Goal: Task Accomplishment & Management: Manage account settings

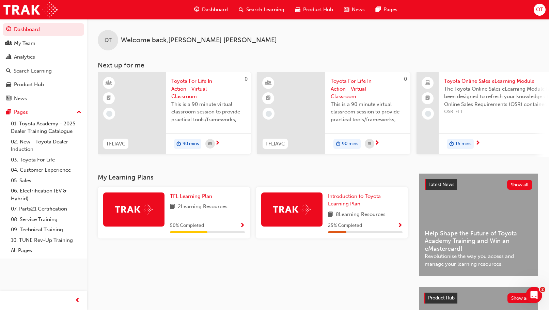
click at [358, 36] on div "OT Welcome back , Olivia Travis" at bounding box center [318, 34] width 463 height 31
click at [37, 72] on div "Search Learning" at bounding box center [33, 71] width 38 height 8
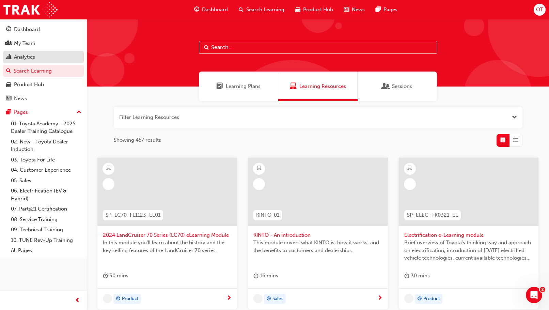
click at [32, 54] on div "Analytics" at bounding box center [24, 57] width 21 height 8
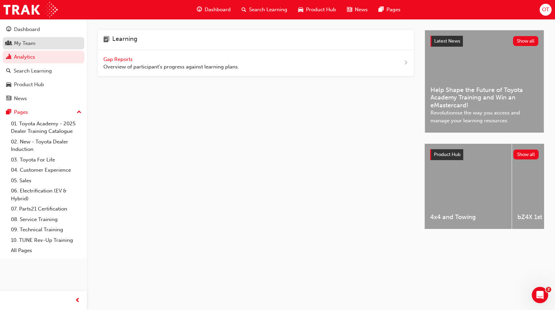
click at [30, 40] on div "My Team" at bounding box center [24, 44] width 21 height 8
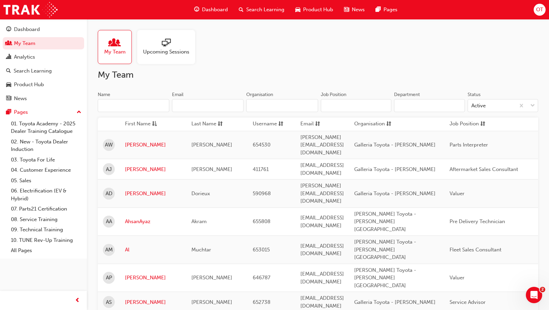
click at [142, 101] on input "Name" at bounding box center [134, 105] width 72 height 13
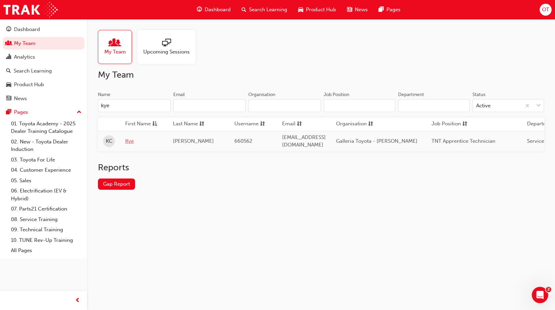
type input "kye"
click at [132, 139] on link "Kye" at bounding box center [143, 141] width 37 height 8
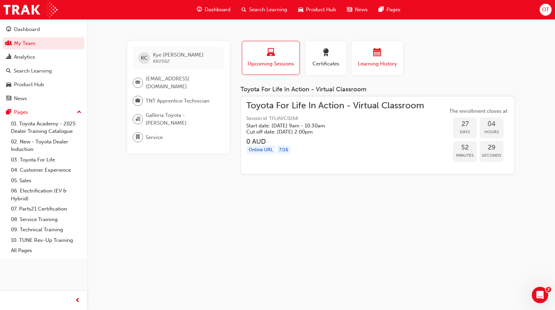
click at [380, 61] on span "Learning History" at bounding box center [377, 64] width 41 height 8
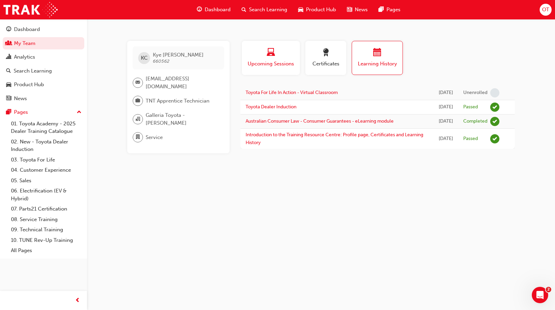
click at [281, 53] on div "button" at bounding box center [271, 53] width 48 height 11
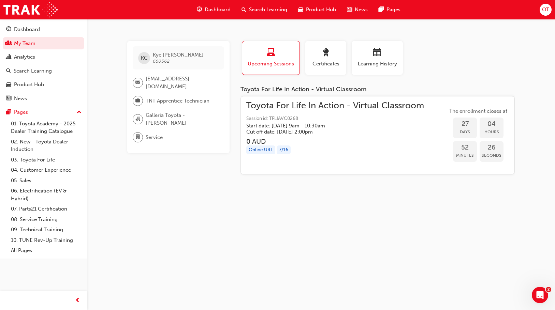
click at [380, 149] on div "Online URL 7 / 16" at bounding box center [335, 150] width 178 height 9
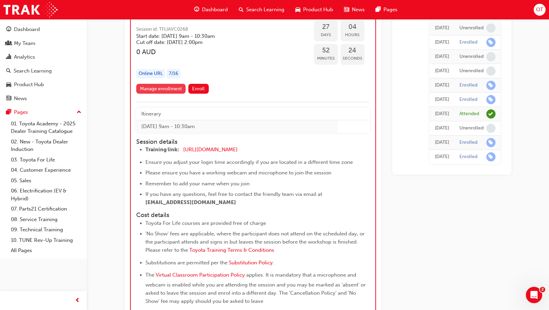
scroll to position [6603, 0]
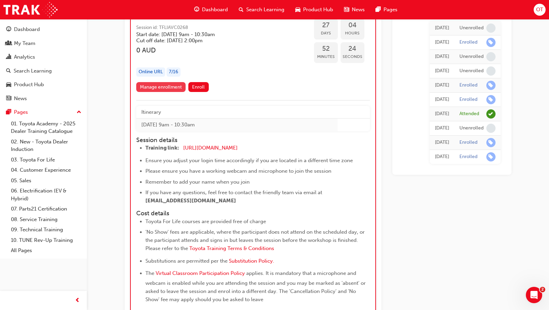
click at [167, 82] on link "Manage enrollment" at bounding box center [161, 87] width 50 height 10
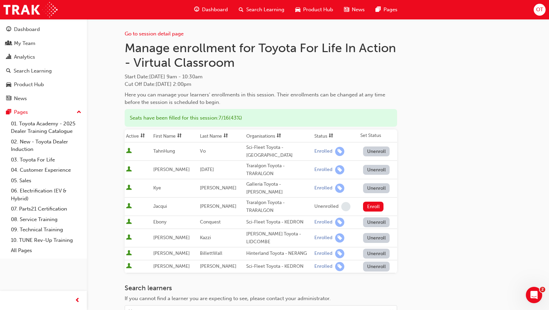
click at [376, 183] on button "Unenroll" at bounding box center [376, 188] width 27 height 10
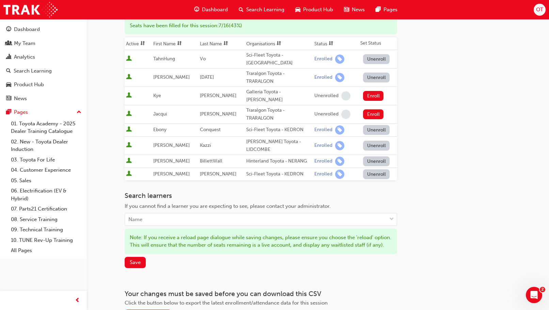
scroll to position [102, 0]
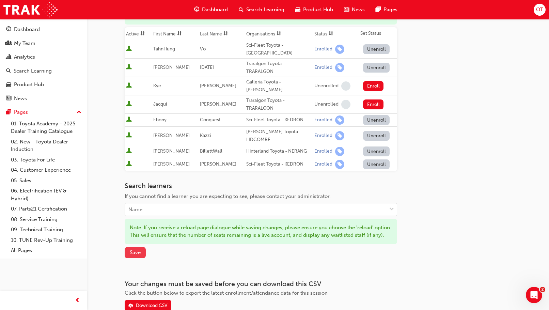
click at [136, 250] on span "Save" at bounding box center [135, 253] width 11 height 6
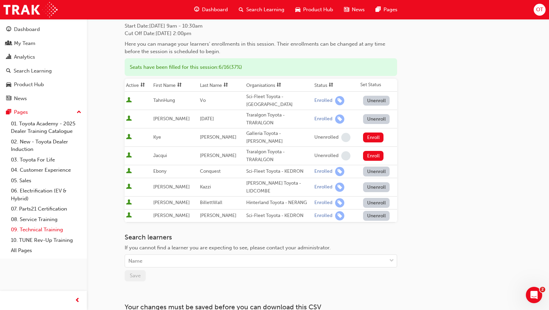
scroll to position [0, 0]
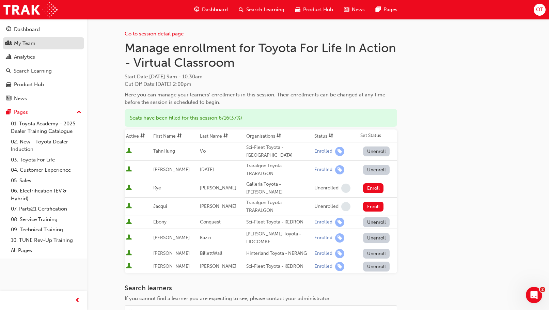
click at [20, 41] on div "My Team" at bounding box center [24, 44] width 21 height 8
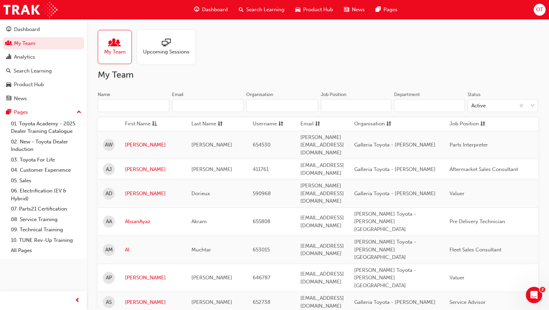
click at [140, 107] on input "Name" at bounding box center [134, 105] width 72 height 13
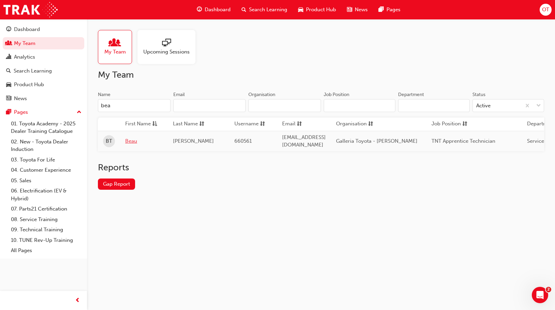
type input "bea"
click at [133, 138] on link "Beau" at bounding box center [143, 141] width 37 height 8
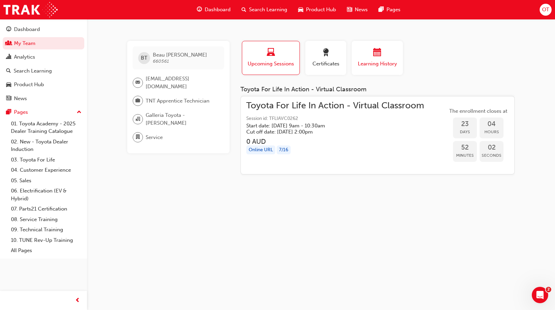
click at [357, 59] on button "Learning History" at bounding box center [376, 58] width 51 height 34
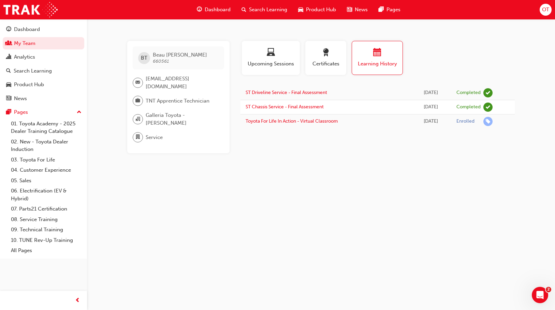
click at [494, 50] on div "Profile Upcoming Sessions Certificates Learning History" at bounding box center [377, 61] width 288 height 40
click at [261, 11] on span "Search Learning" at bounding box center [268, 10] width 38 height 8
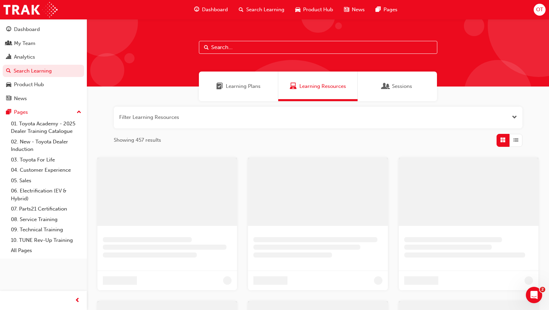
click at [237, 50] on input "text" at bounding box center [318, 47] width 239 height 13
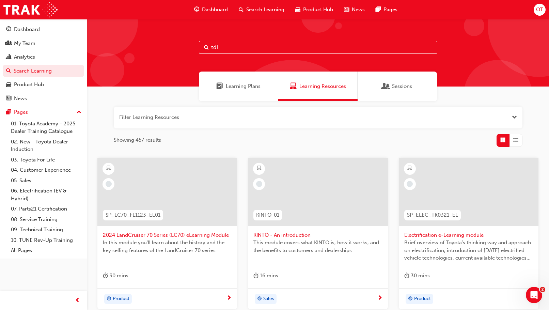
type input "tdi"
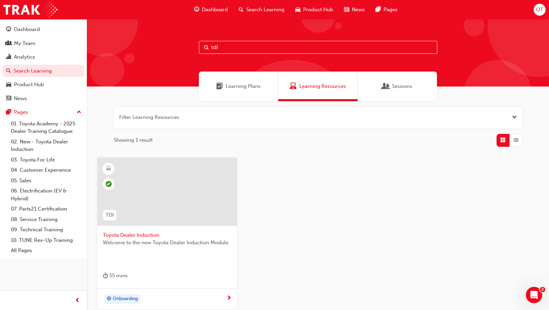
click at [150, 235] on span "Toyota Dealer Induction" at bounding box center [167, 235] width 129 height 8
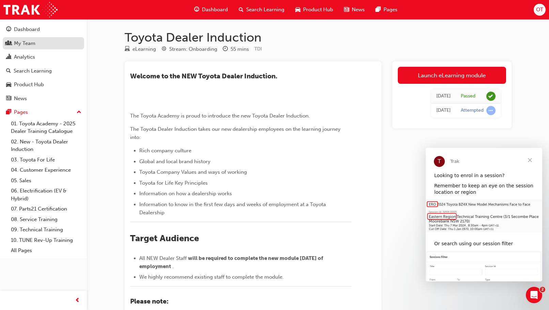
click at [48, 44] on div "My Team" at bounding box center [43, 43] width 75 height 9
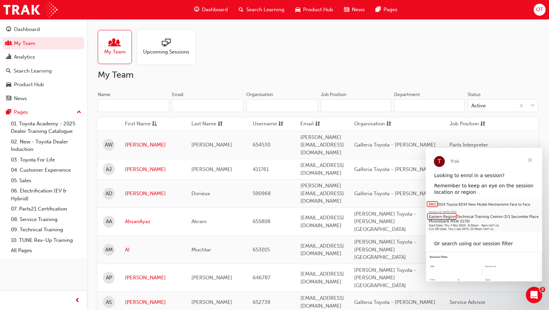
click at [125, 105] on input "Name" at bounding box center [134, 105] width 72 height 13
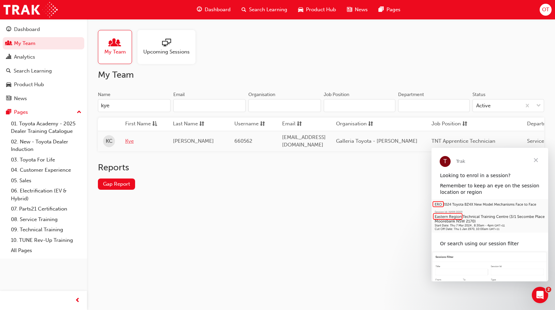
type input "kye"
click at [127, 138] on link "Kye" at bounding box center [143, 141] width 37 height 8
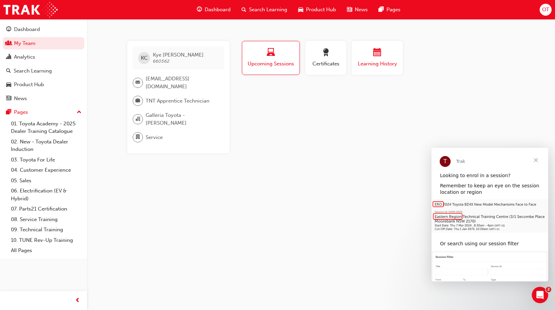
click at [372, 49] on div "button" at bounding box center [377, 53] width 41 height 11
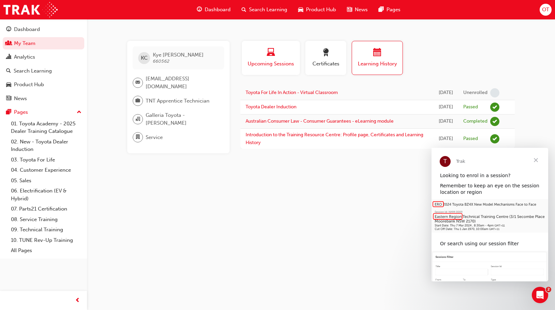
click at [269, 61] on span "Upcoming Sessions" at bounding box center [271, 64] width 48 height 8
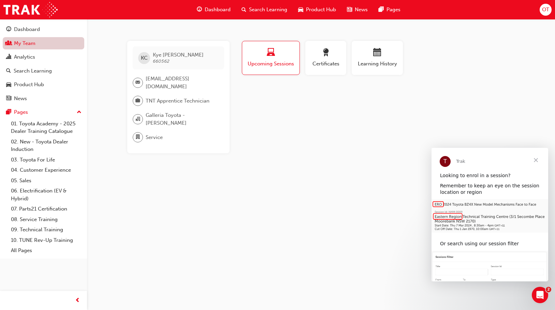
click at [24, 42] on link "My Team" at bounding box center [43, 43] width 81 height 13
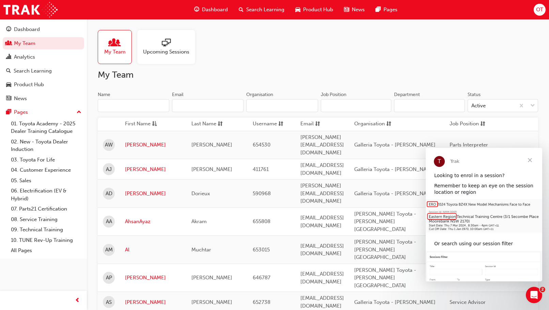
click at [132, 99] on input "Name" at bounding box center [134, 105] width 72 height 13
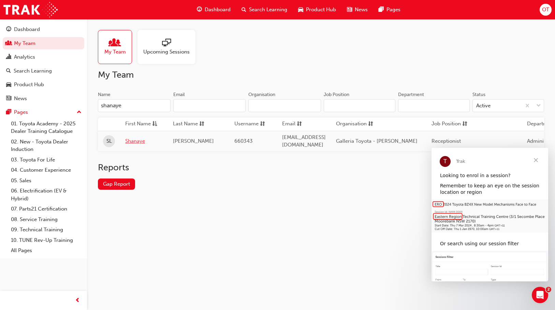
type input "shanaye"
click at [137, 140] on link "Shanaye" at bounding box center [143, 141] width 37 height 8
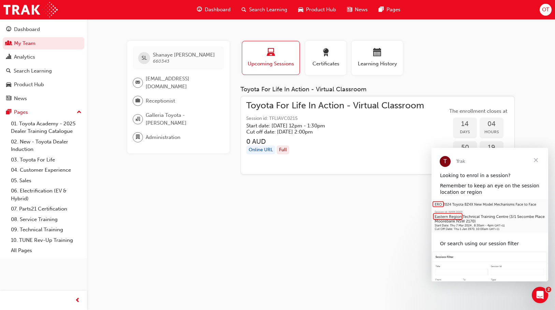
click at [535, 158] on span "Close" at bounding box center [535, 160] width 25 height 25
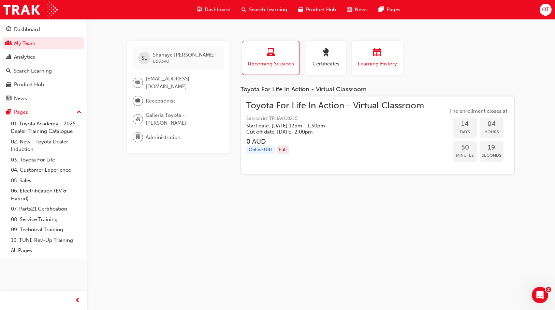
click at [369, 55] on div "button" at bounding box center [377, 53] width 41 height 11
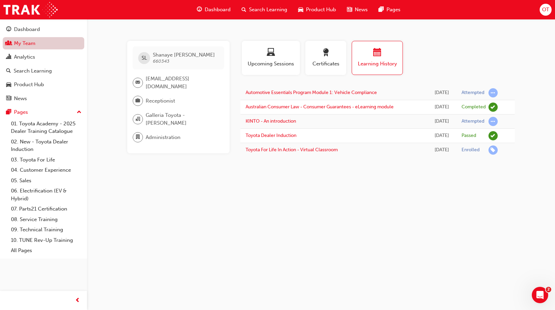
click at [58, 41] on link "My Team" at bounding box center [43, 43] width 81 height 13
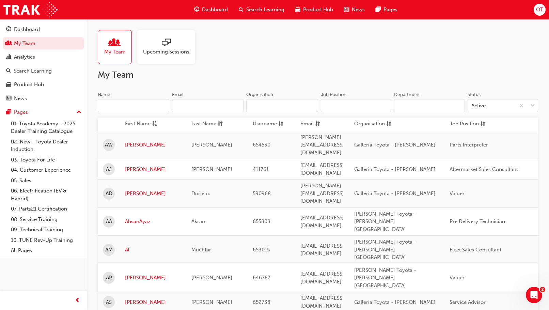
click at [118, 102] on input "Name" at bounding box center [134, 105] width 72 height 13
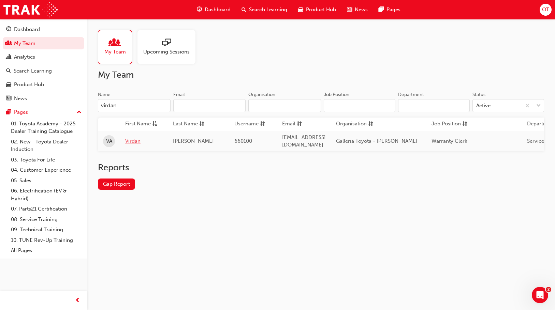
type input "virdan"
click at [142, 141] on link "Virdan" at bounding box center [143, 141] width 37 height 8
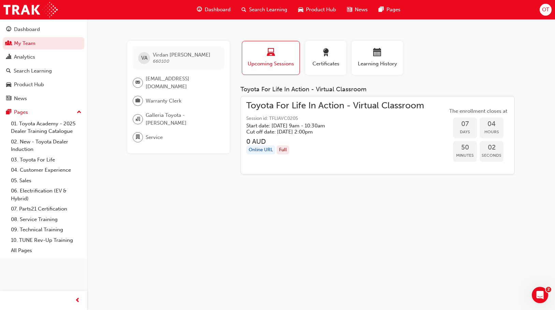
click at [401, 41] on div "VA Virdan Arif 660100 virdana@galleriatoyota.com.au Warranty Clerk Galleria Toy…" at bounding box center [277, 155] width 555 height 310
click at [388, 60] on div "Learning History" at bounding box center [377, 57] width 41 height 19
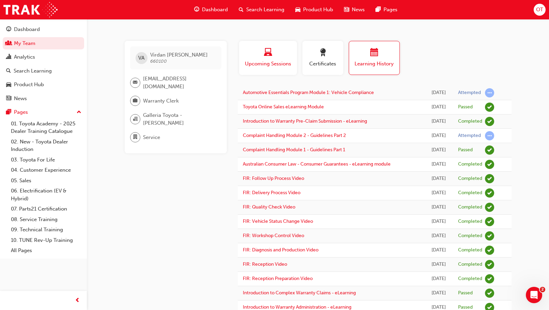
click at [266, 51] on span "laptop-icon" at bounding box center [268, 52] width 8 height 9
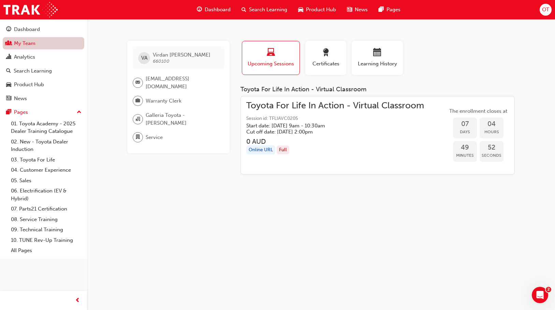
click at [44, 41] on link "My Team" at bounding box center [43, 43] width 81 height 13
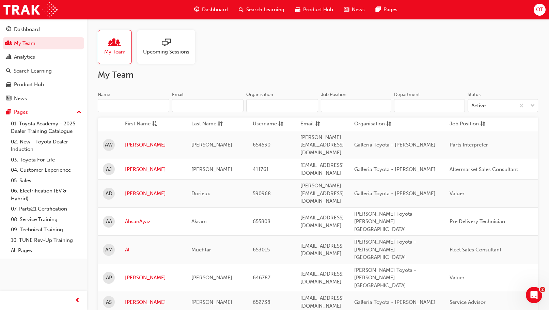
click at [141, 101] on input "Name" at bounding box center [134, 105] width 72 height 13
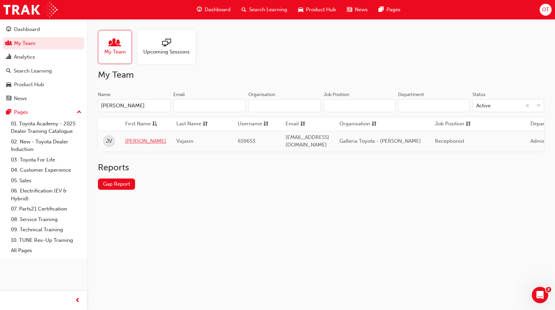
type input "jelena"
drag, startPoint x: 134, startPoint y: 138, endPoint x: 228, endPoint y: 151, distance: 95.3
click at [133, 138] on link "Jelena" at bounding box center [145, 141] width 41 height 8
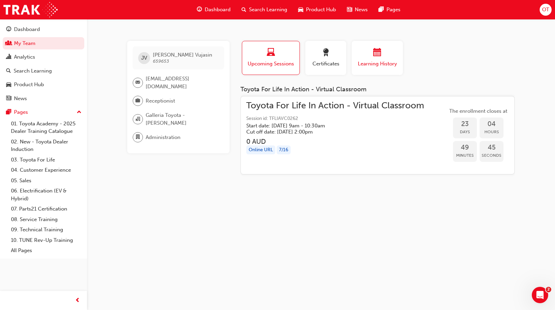
click at [364, 59] on div "Learning History" at bounding box center [377, 57] width 41 height 19
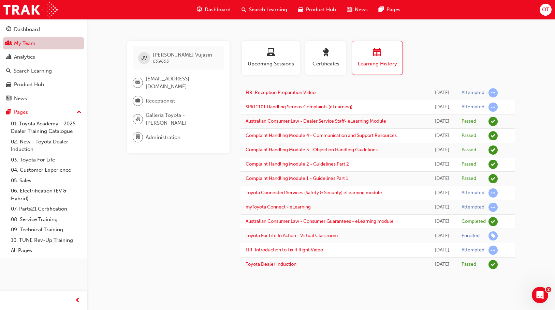
click at [40, 46] on link "My Team" at bounding box center [43, 43] width 81 height 13
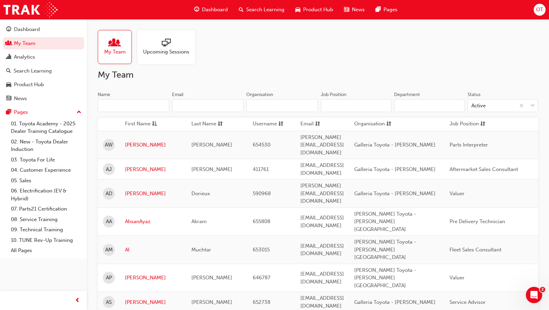
click at [131, 102] on input "Name" at bounding box center [134, 105] width 72 height 13
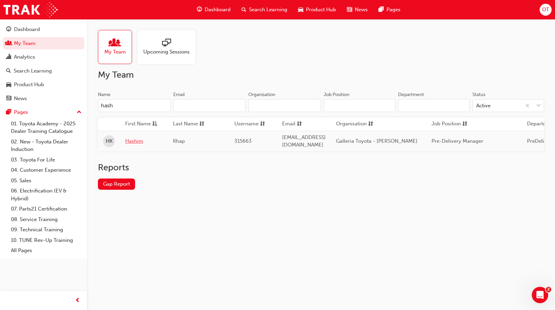
type input "hash"
click at [139, 138] on link "Hashim" at bounding box center [143, 141] width 37 height 8
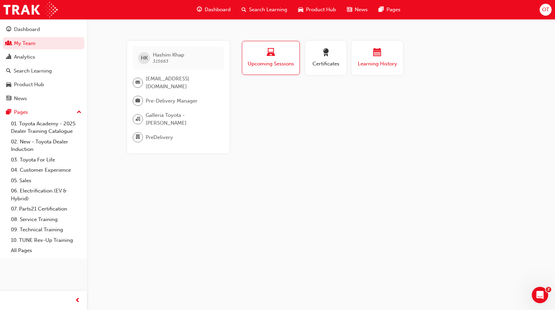
click at [380, 60] on div "Learning History" at bounding box center [377, 57] width 41 height 19
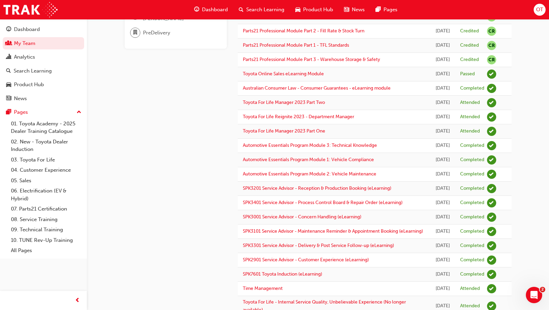
scroll to position [17, 0]
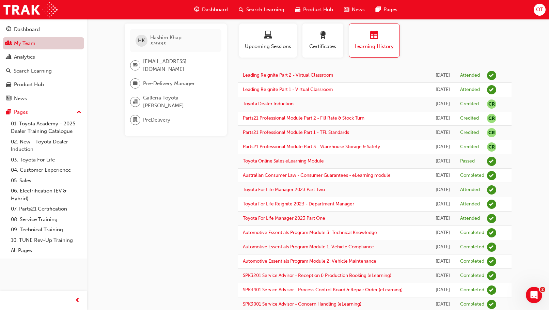
click at [18, 46] on link "My Team" at bounding box center [43, 43] width 81 height 13
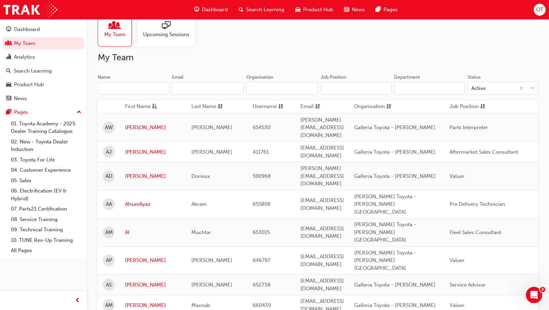
click at [135, 91] on input "Name" at bounding box center [134, 88] width 72 height 13
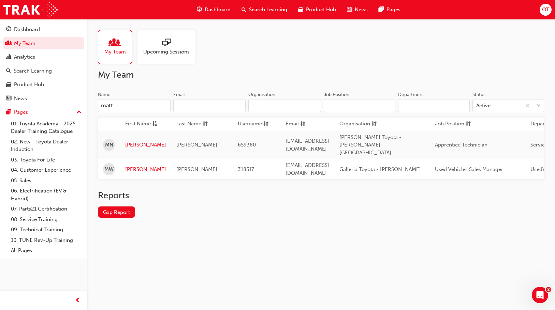
click at [121, 105] on input "matt" at bounding box center [134, 105] width 73 height 13
drag, startPoint x: 117, startPoint y: 105, endPoint x: 85, endPoint y: 111, distance: 32.9
click at [85, 111] on div "Dashboard My Team Analytics Search Learning Product Hub News Pages Pages 01. To…" at bounding box center [277, 155] width 555 height 310
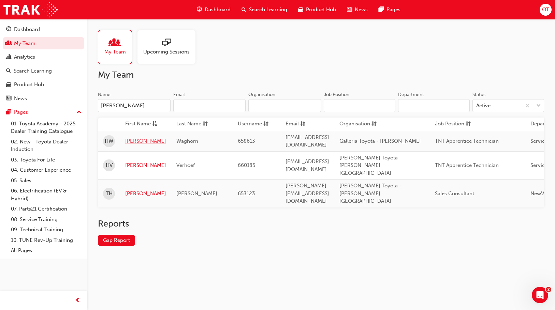
type input "harr"
click at [133, 139] on link "Harrison" at bounding box center [145, 141] width 41 height 8
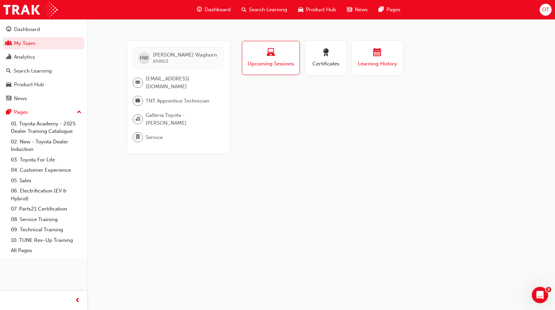
click at [370, 63] on span "Learning History" at bounding box center [377, 64] width 41 height 8
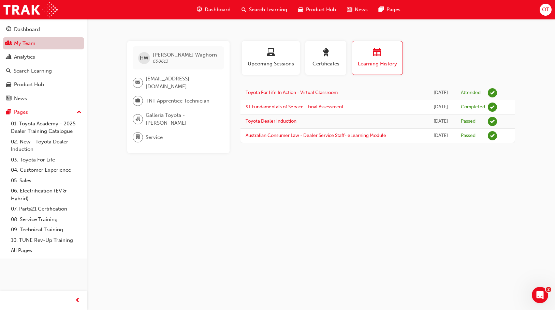
click at [38, 44] on link "My Team" at bounding box center [43, 43] width 81 height 13
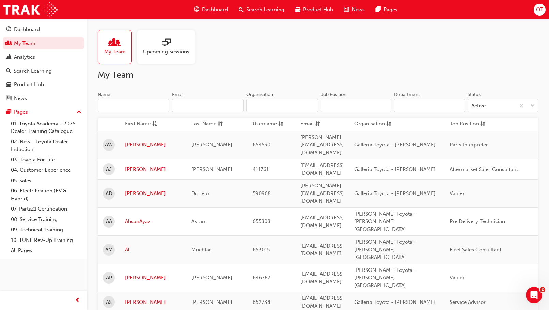
click at [113, 103] on input "Name" at bounding box center [134, 105] width 72 height 13
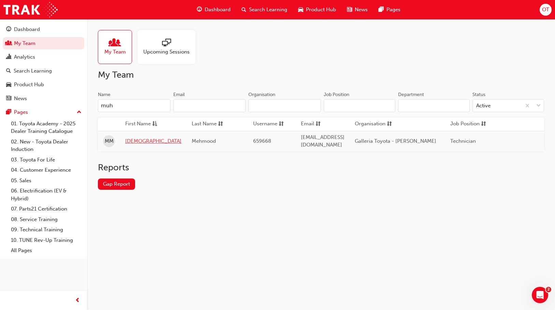
type input "muh"
click at [143, 138] on link "Muhammad" at bounding box center [153, 141] width 56 height 8
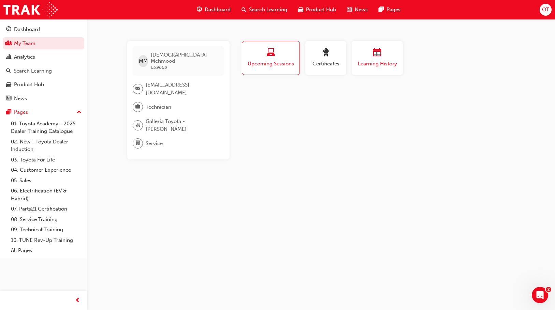
click at [389, 61] on span "Learning History" at bounding box center [377, 64] width 41 height 8
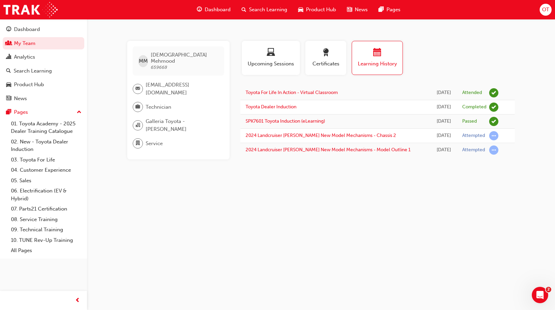
click at [259, 11] on span "Search Learning" at bounding box center [268, 10] width 38 height 8
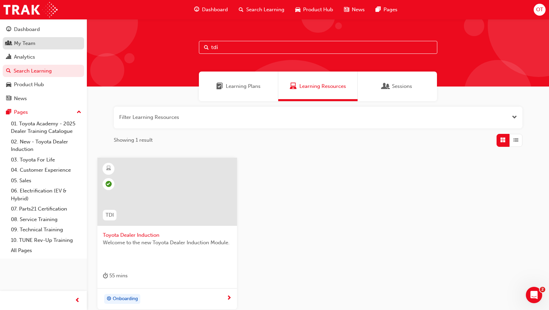
click at [18, 43] on div "My Team" at bounding box center [24, 44] width 21 height 8
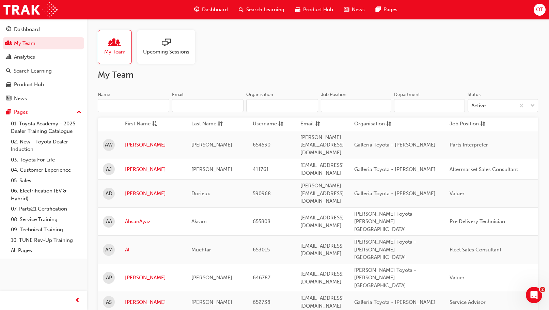
drag, startPoint x: 111, startPoint y: 102, endPoint x: 115, endPoint y: 101, distance: 4.1
click at [112, 102] on input "Name" at bounding box center [134, 105] width 72 height 13
click at [118, 107] on input "Name" at bounding box center [134, 105] width 72 height 13
click at [135, 102] on input "Name" at bounding box center [134, 105] width 72 height 13
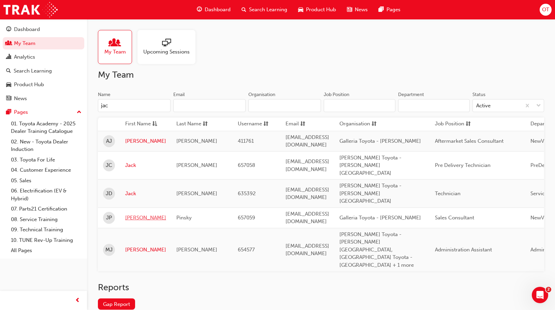
type input "jac"
click at [129, 214] on link "Jacob" at bounding box center [145, 218] width 41 height 8
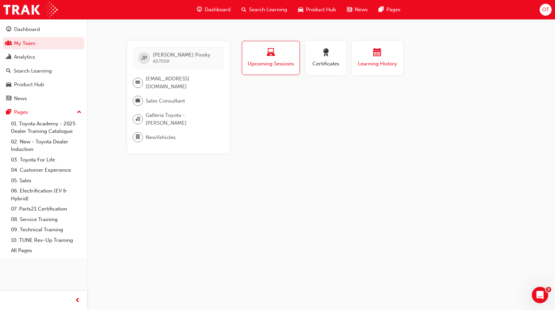
click at [397, 59] on div "Learning History" at bounding box center [377, 57] width 41 height 19
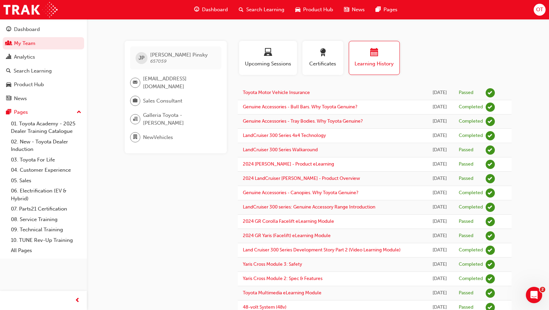
drag, startPoint x: 139, startPoint y: 212, endPoint x: 138, endPoint y: 208, distance: 4.2
